Goal: Task Accomplishment & Management: Use online tool/utility

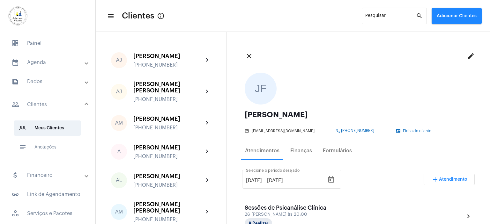
scroll to position [144, 0]
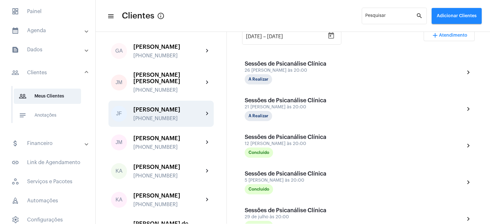
click at [36, 29] on mat-panel-title "calendar_month_outlined Agenda" at bounding box center [48, 31] width 74 height 8
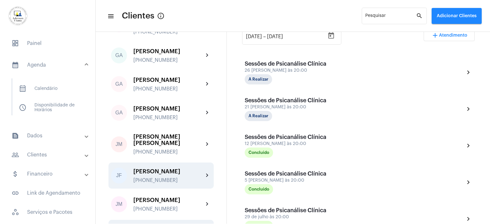
scroll to position [479, 0]
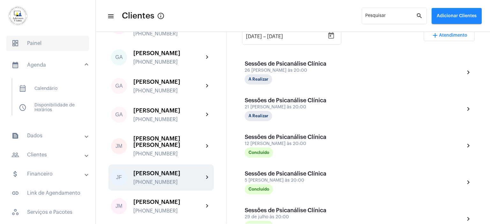
click at [34, 42] on span "dashboard Painel" at bounding box center [47, 43] width 83 height 15
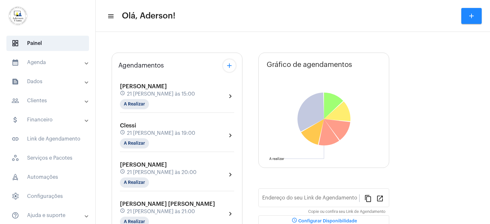
type input "[URL][DOMAIN_NAME]"
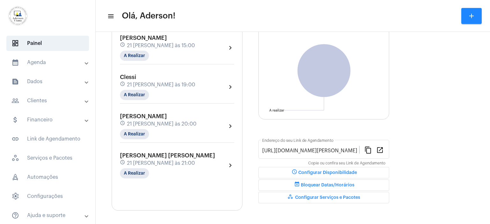
scroll to position [69, 0]
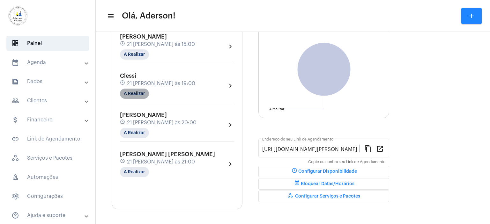
click at [140, 92] on mat-chip "A Realizar" at bounding box center [134, 94] width 29 height 10
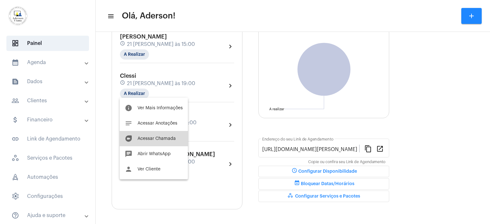
click at [156, 138] on span "Acessar Chamada" at bounding box center [157, 139] width 38 height 4
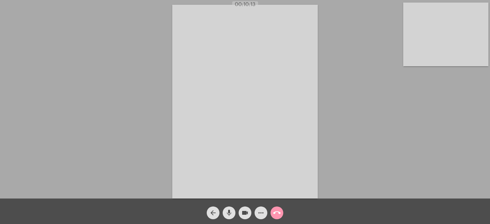
click at [230, 215] on mat-icon "mic" at bounding box center [229, 213] width 8 height 8
click at [244, 215] on mat-icon "videocam" at bounding box center [245, 213] width 8 height 8
click at [229, 211] on mat-icon "mic_off" at bounding box center [229, 213] width 8 height 8
click at [246, 209] on span "videocam_off" at bounding box center [245, 213] width 8 height 13
click at [260, 213] on mat-icon "more_horiz" at bounding box center [261, 213] width 8 height 8
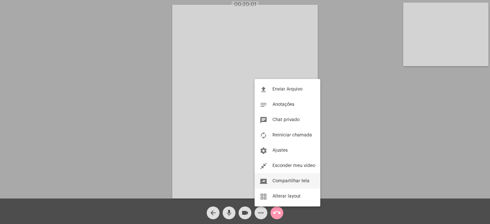
click at [289, 181] on span "Compartilhar tela" at bounding box center [291, 181] width 37 height 4
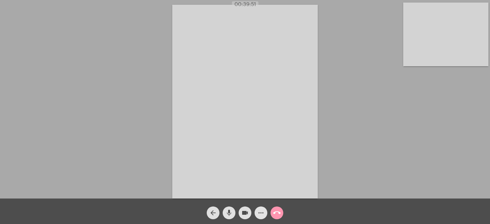
click at [262, 212] on mat-icon "more_horiz" at bounding box center [261, 213] width 8 height 8
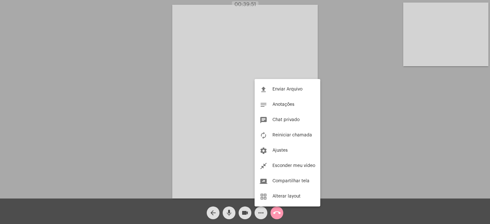
click at [262, 212] on div at bounding box center [245, 112] width 490 height 224
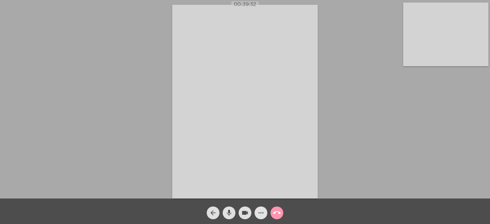
click at [263, 212] on mat-icon "more_horiz" at bounding box center [261, 213] width 8 height 8
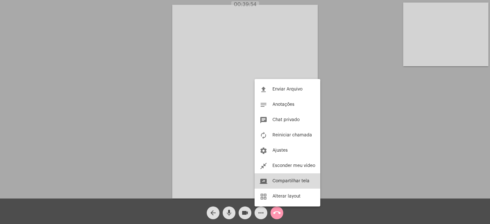
click at [285, 181] on span "Compartilhar tela" at bounding box center [291, 181] width 37 height 4
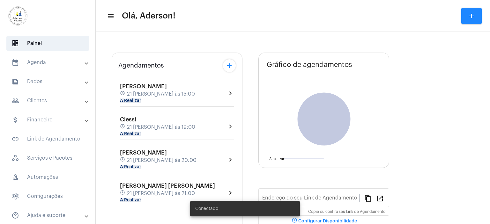
type input "[URL][DOMAIN_NAME][PERSON_NAME]"
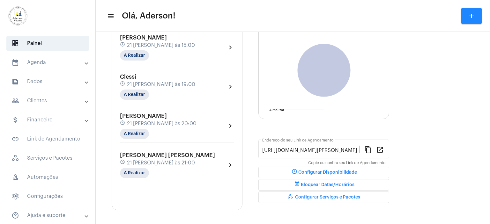
scroll to position [69, 0]
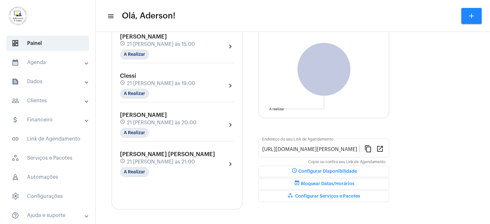
click at [41, 101] on mat-panel-title "people_outline Clientes" at bounding box center [48, 101] width 74 height 8
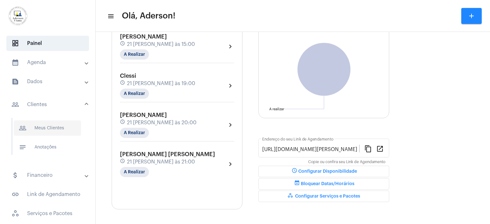
click at [47, 130] on span "people_outline Meus Clientes" at bounding box center [47, 128] width 67 height 15
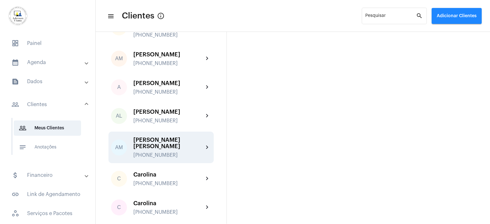
scroll to position [64, 0]
click at [162, 138] on div "[PERSON_NAME] [PERSON_NAME]" at bounding box center [168, 144] width 70 height 13
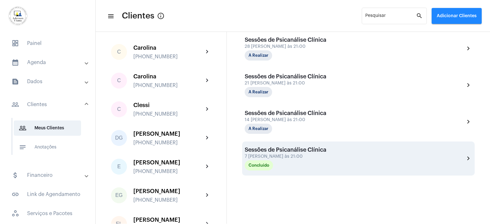
scroll to position [184, 0]
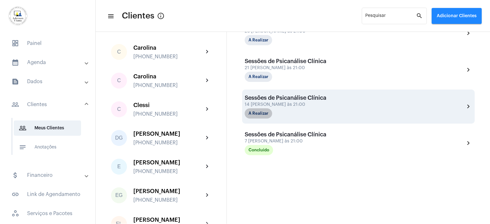
click at [261, 110] on mat-chip "A Realizar" at bounding box center [258, 114] width 27 height 10
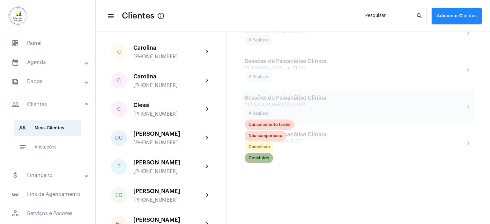
click at [261, 157] on mat-chip "Concluído" at bounding box center [259, 158] width 28 height 10
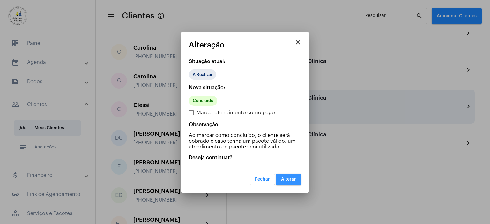
click at [291, 178] on span "Alterar" at bounding box center [288, 180] width 15 height 4
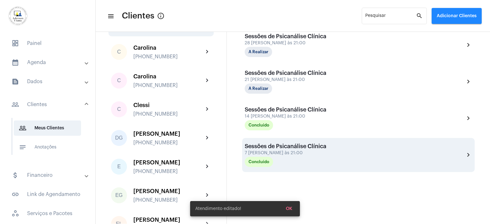
scroll to position [108, 0]
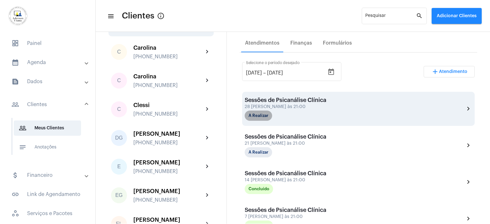
click at [264, 115] on mat-chip "A Realizar" at bounding box center [258, 116] width 27 height 10
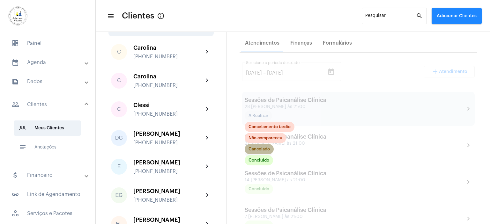
click at [269, 150] on mat-chip "Cancelado" at bounding box center [259, 149] width 29 height 10
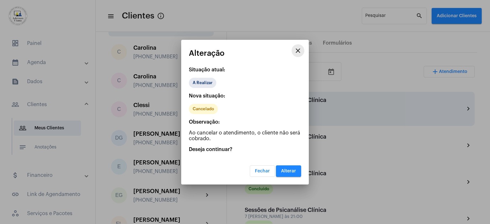
click at [302, 46] on button "close" at bounding box center [298, 50] width 13 height 13
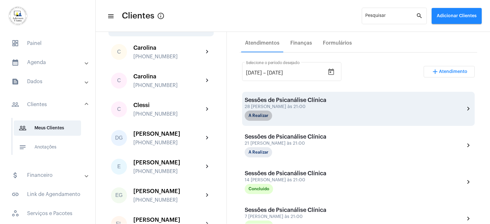
click at [269, 115] on mat-chip "A Realizar" at bounding box center [258, 116] width 27 height 10
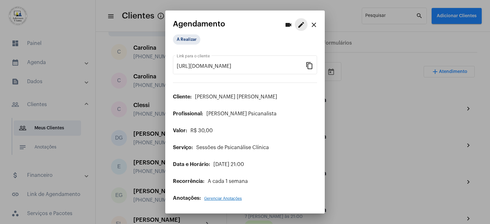
click at [301, 26] on mat-icon "edit" at bounding box center [302, 25] width 8 height 8
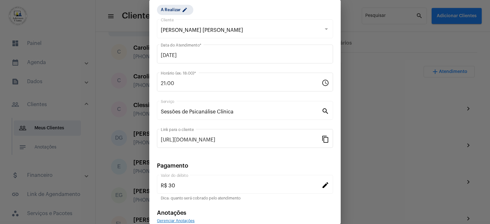
scroll to position [49, 0]
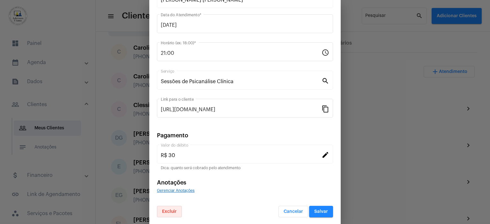
click at [169, 211] on span "Excluir" at bounding box center [169, 212] width 15 height 4
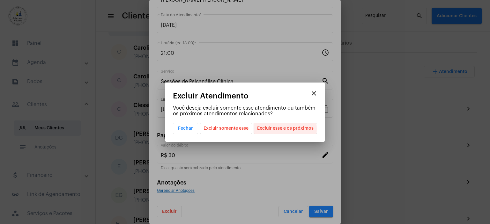
click at [283, 129] on span "Excluir esse e os próximos" at bounding box center [285, 128] width 57 height 11
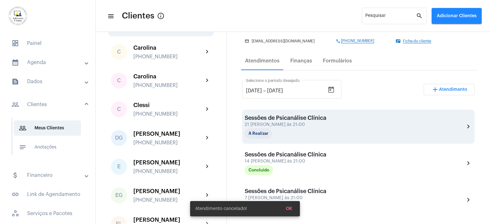
scroll to position [76, 0]
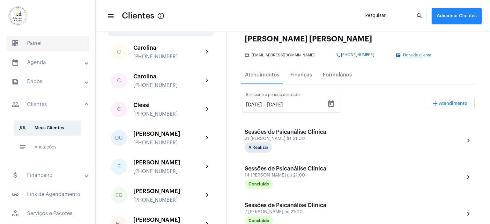
click at [34, 46] on span "dashboard Painel" at bounding box center [47, 43] width 83 height 15
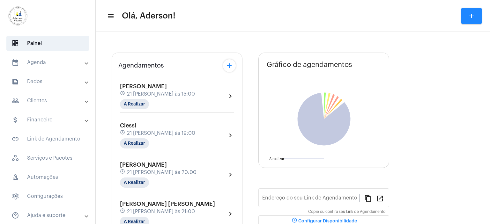
type input "[URL][DOMAIN_NAME][PERSON_NAME]"
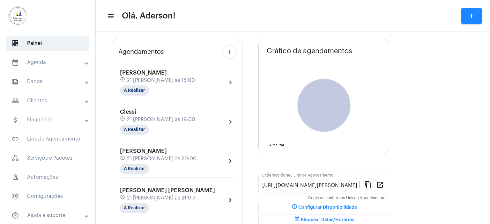
scroll to position [64, 0]
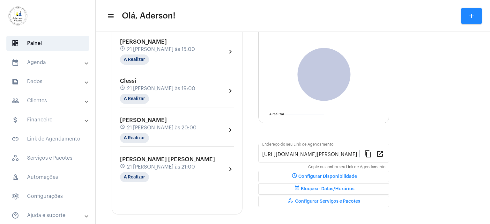
click at [147, 133] on div "[PERSON_NAME] schedule 21 [PERSON_NAME] às 20:00 A Realizar" at bounding box center [158, 130] width 77 height 26
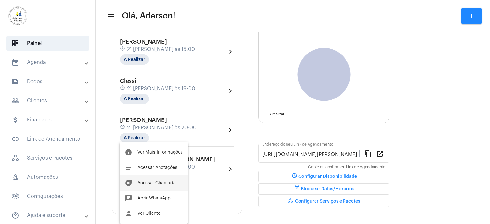
click at [174, 180] on button "duo [PERSON_NAME]" at bounding box center [154, 183] width 68 height 15
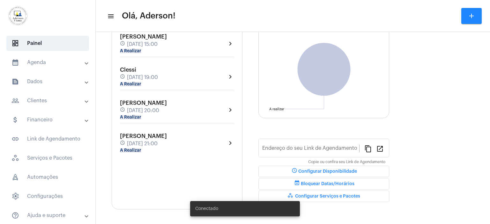
type input "[URL][DOMAIN_NAME]"
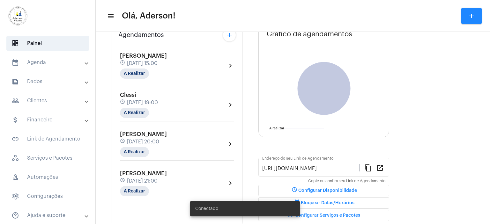
scroll to position [69, 0]
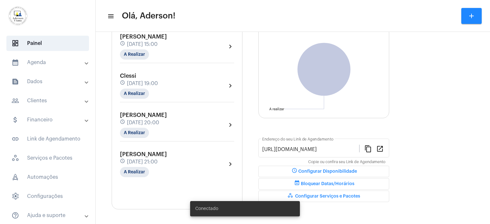
click at [41, 104] on mat-panel-title "people_outline Clientes" at bounding box center [48, 101] width 74 height 8
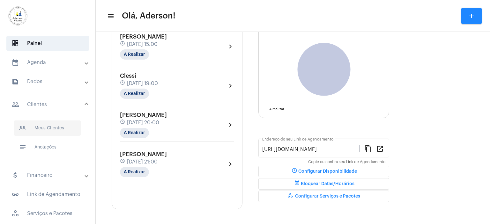
click at [49, 126] on span "people_outline Meus Clientes" at bounding box center [47, 128] width 67 height 15
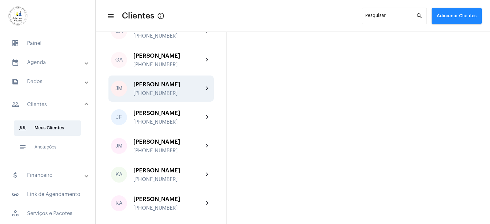
scroll to position [543, 0]
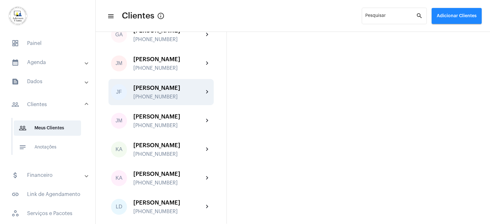
click at [154, 105] on div "JF John Fonseca +5551999908633 chevron_right" at bounding box center [161, 92] width 105 height 26
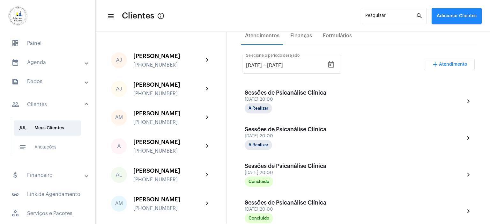
scroll to position [128, 0]
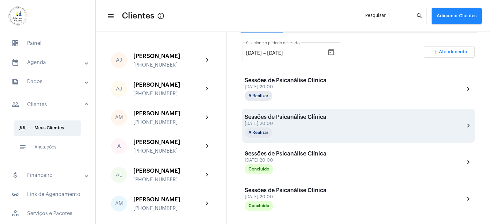
click at [334, 124] on div "Sessões de Psicanálise Clínica 21 de agosto às 20:00 A Realizar chevron_right" at bounding box center [359, 126] width 228 height 24
click at [335, 122] on div "Sessões de Psicanálise Clínica 21 de agosto às 20:00 A Realizar chevron_right" at bounding box center [359, 126] width 228 height 24
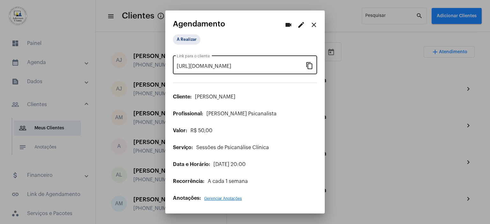
click at [310, 67] on mat-icon "content_copy" at bounding box center [310, 66] width 8 height 8
